Goal: Find specific page/section: Find specific page/section

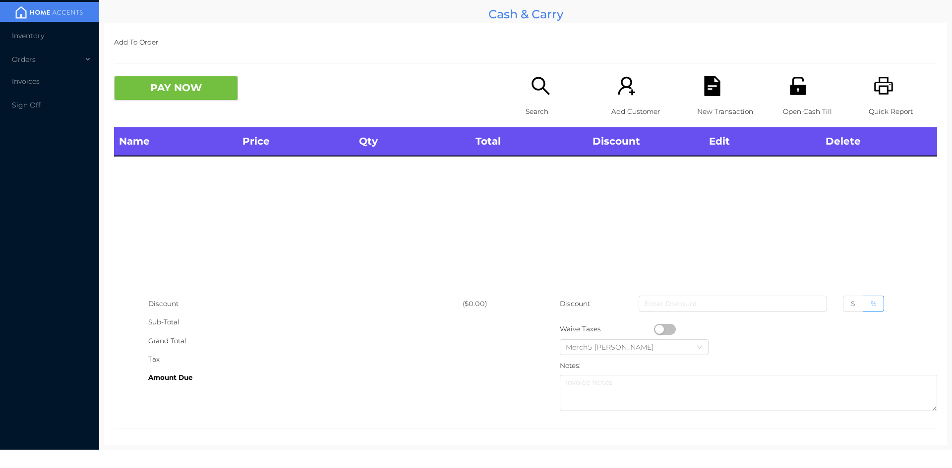
scroll to position [5, 0]
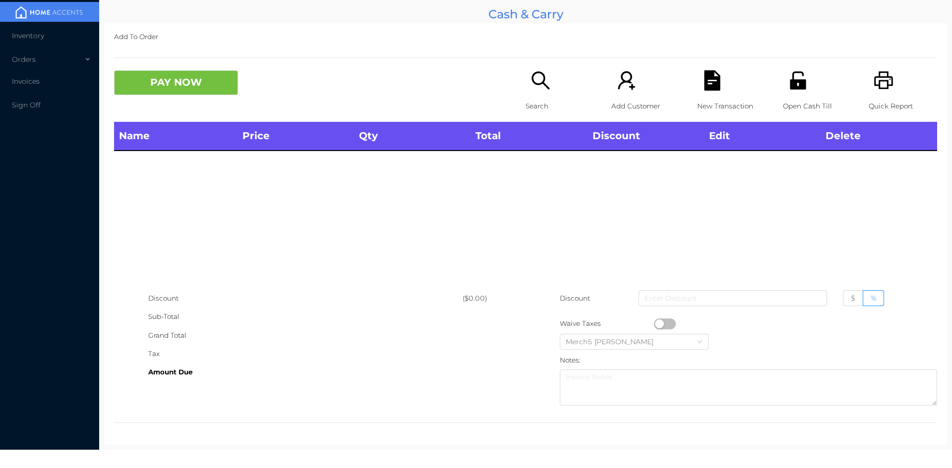
click at [550, 97] on p "Search" at bounding box center [560, 106] width 68 height 18
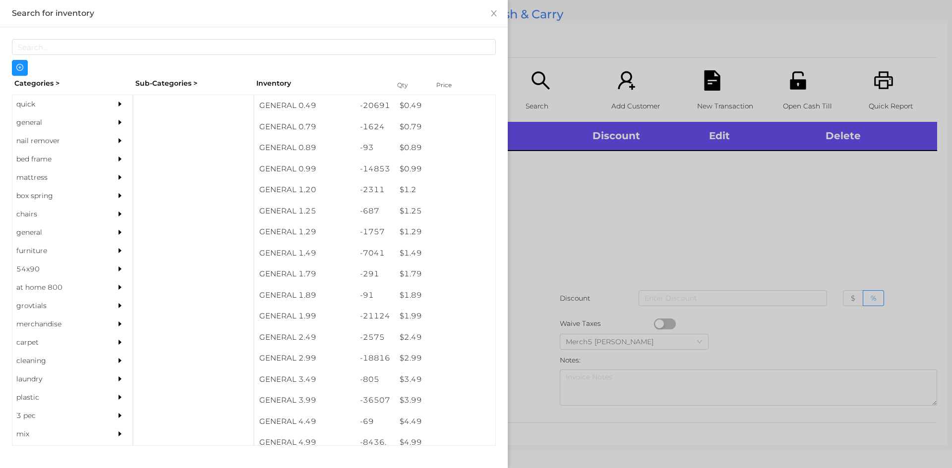
click at [101, 119] on div "general" at bounding box center [72, 123] width 120 height 18
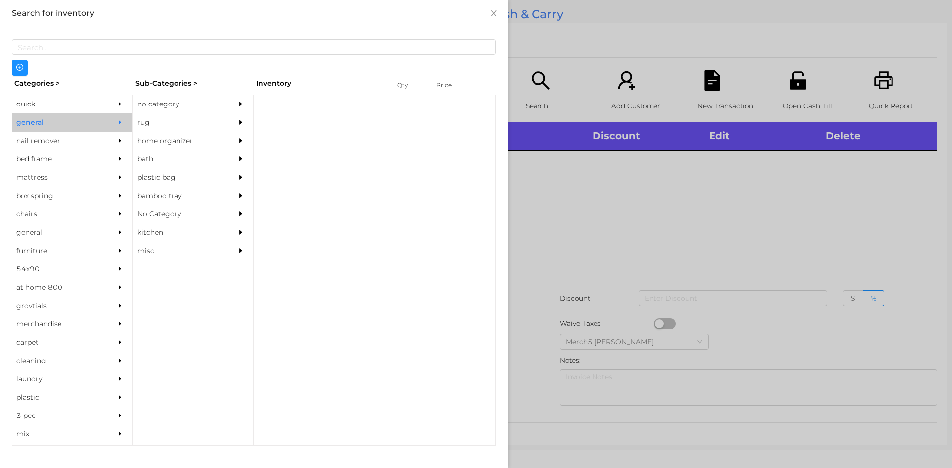
click at [221, 104] on div "no category" at bounding box center [178, 104] width 90 height 18
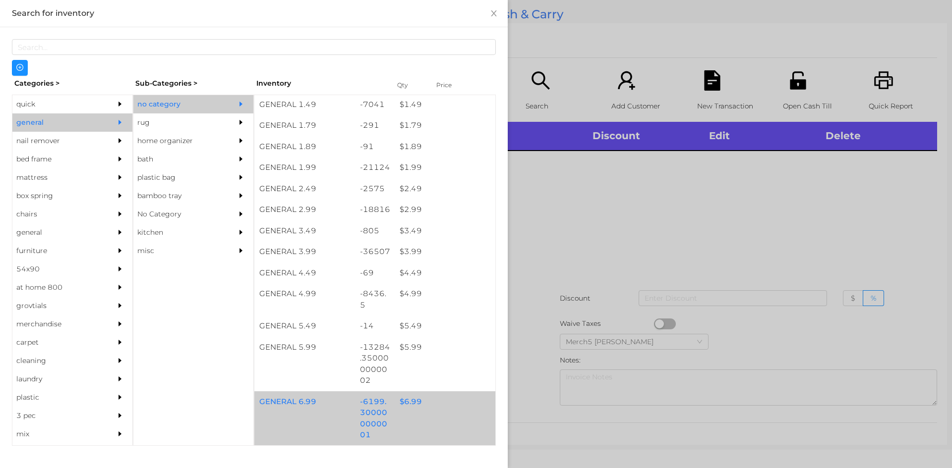
scroll to position [347, 0]
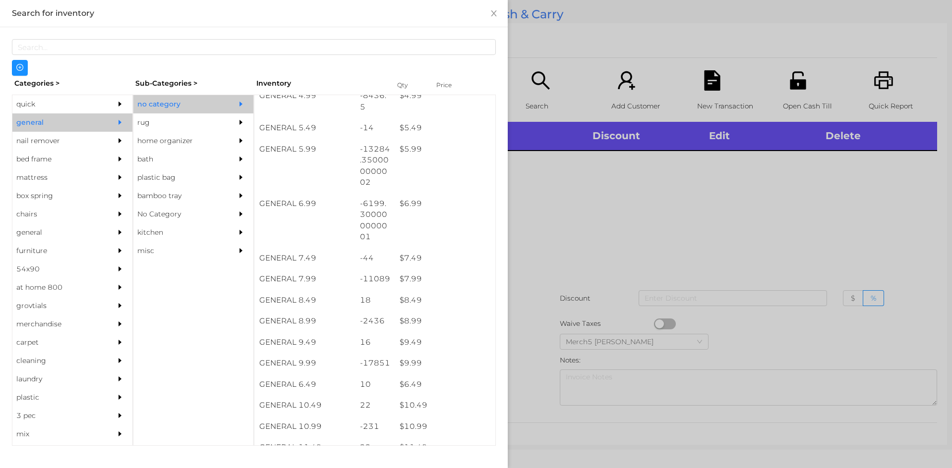
click at [609, 256] on div at bounding box center [476, 234] width 952 height 468
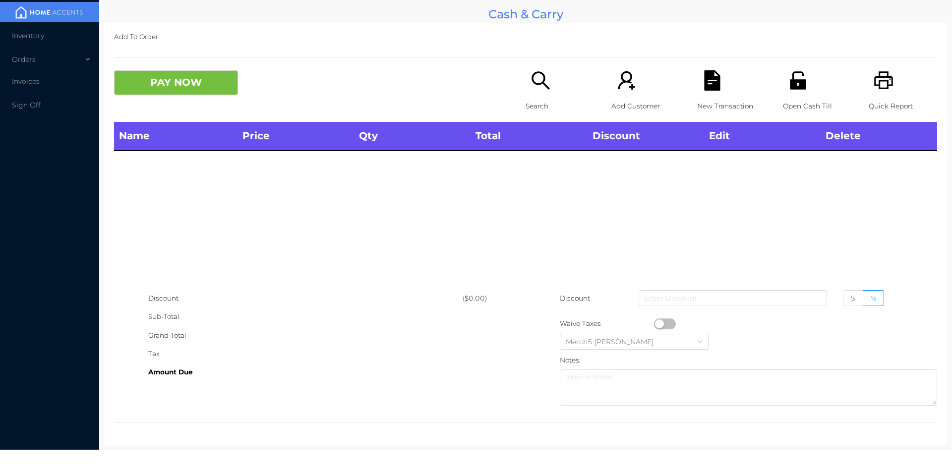
click at [549, 99] on p "Search" at bounding box center [560, 106] width 68 height 18
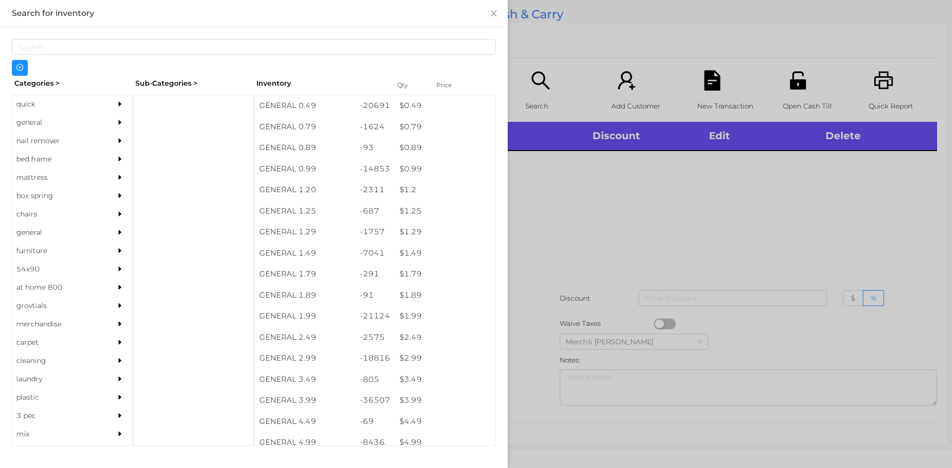
click at [81, 119] on div "general" at bounding box center [57, 123] width 90 height 18
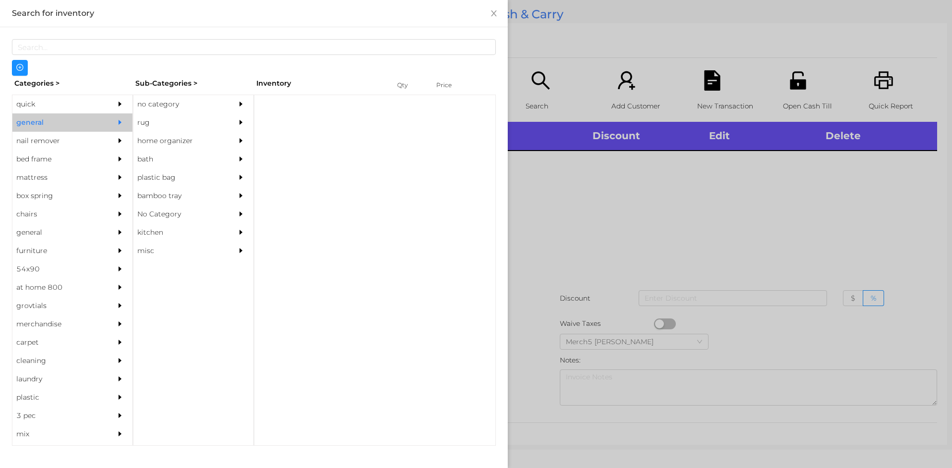
click at [187, 106] on div "no category" at bounding box center [178, 104] width 90 height 18
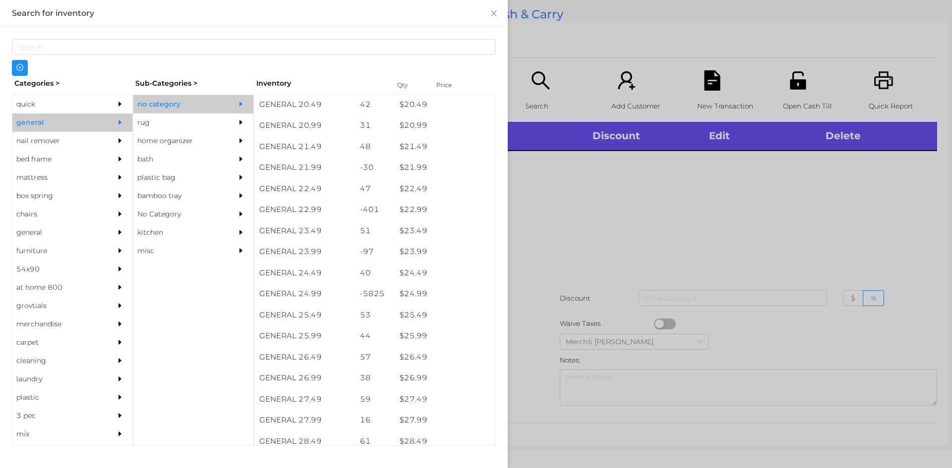
scroll to position [1190, 0]
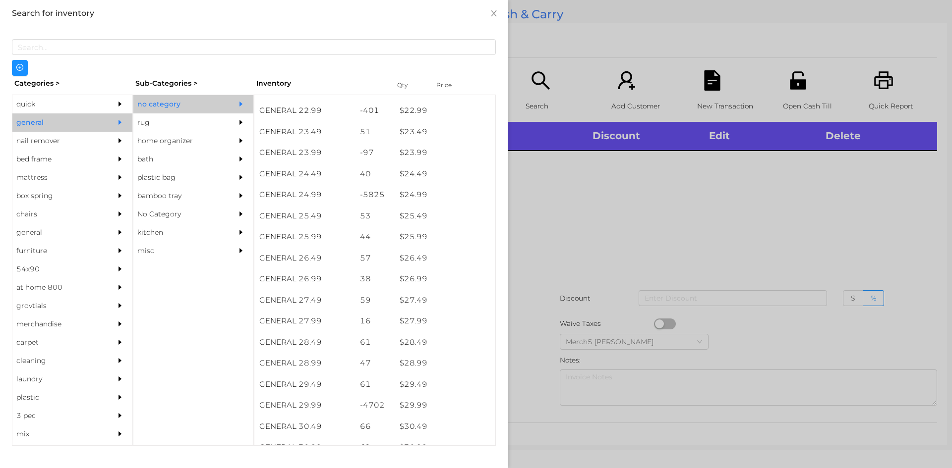
click at [557, 202] on div at bounding box center [476, 234] width 952 height 468
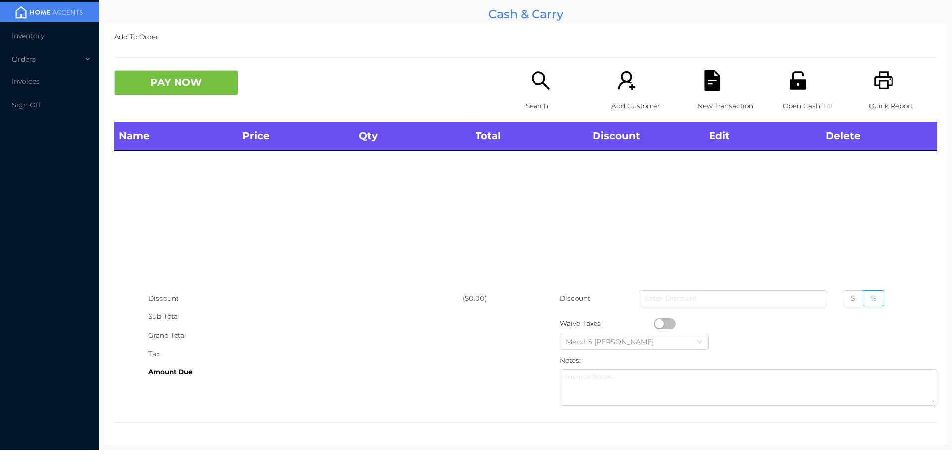
click at [529, 111] on p "Search" at bounding box center [560, 106] width 68 height 18
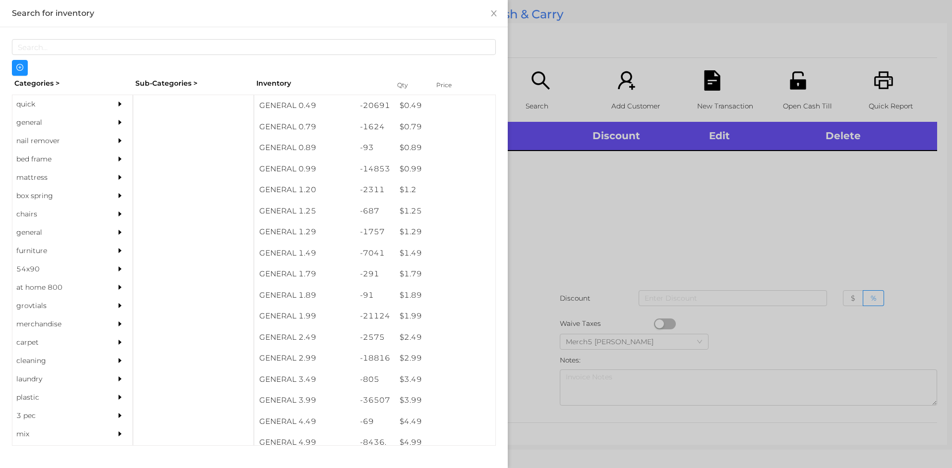
click at [99, 121] on div "general" at bounding box center [72, 123] width 120 height 18
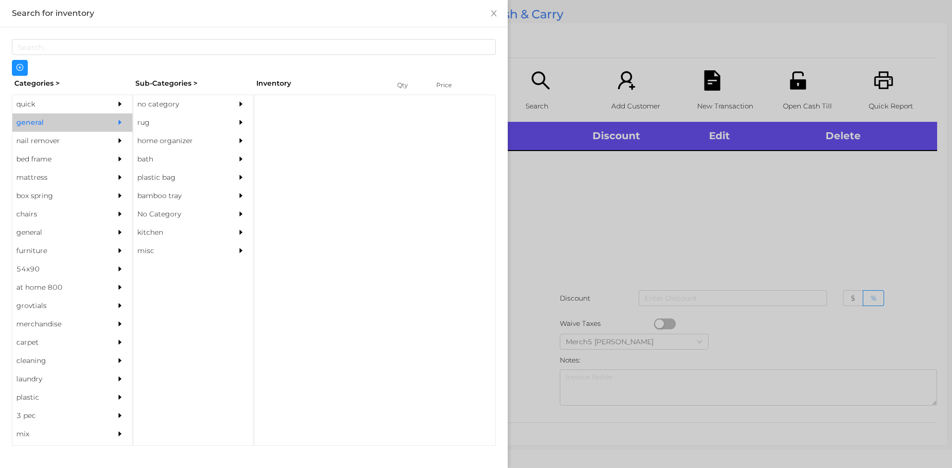
click at [203, 109] on div "no category" at bounding box center [178, 104] width 90 height 18
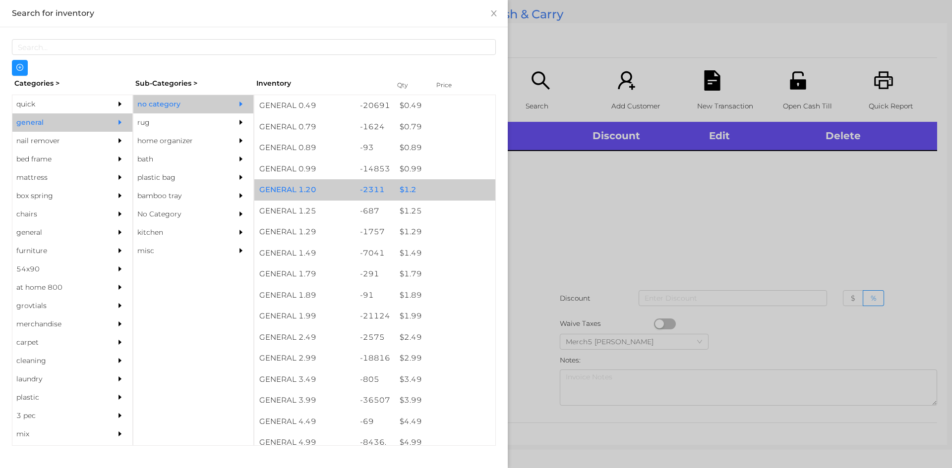
scroll to position [248, 0]
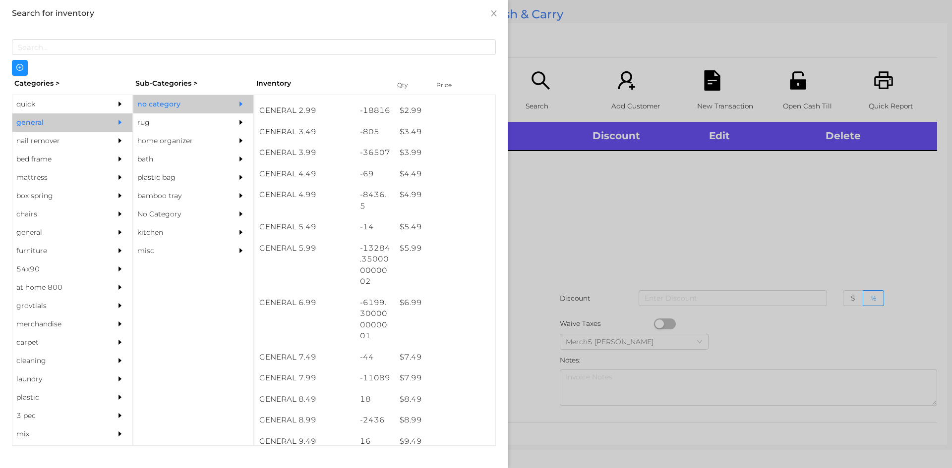
click at [606, 190] on div at bounding box center [476, 234] width 952 height 468
